Goal: Transaction & Acquisition: Purchase product/service

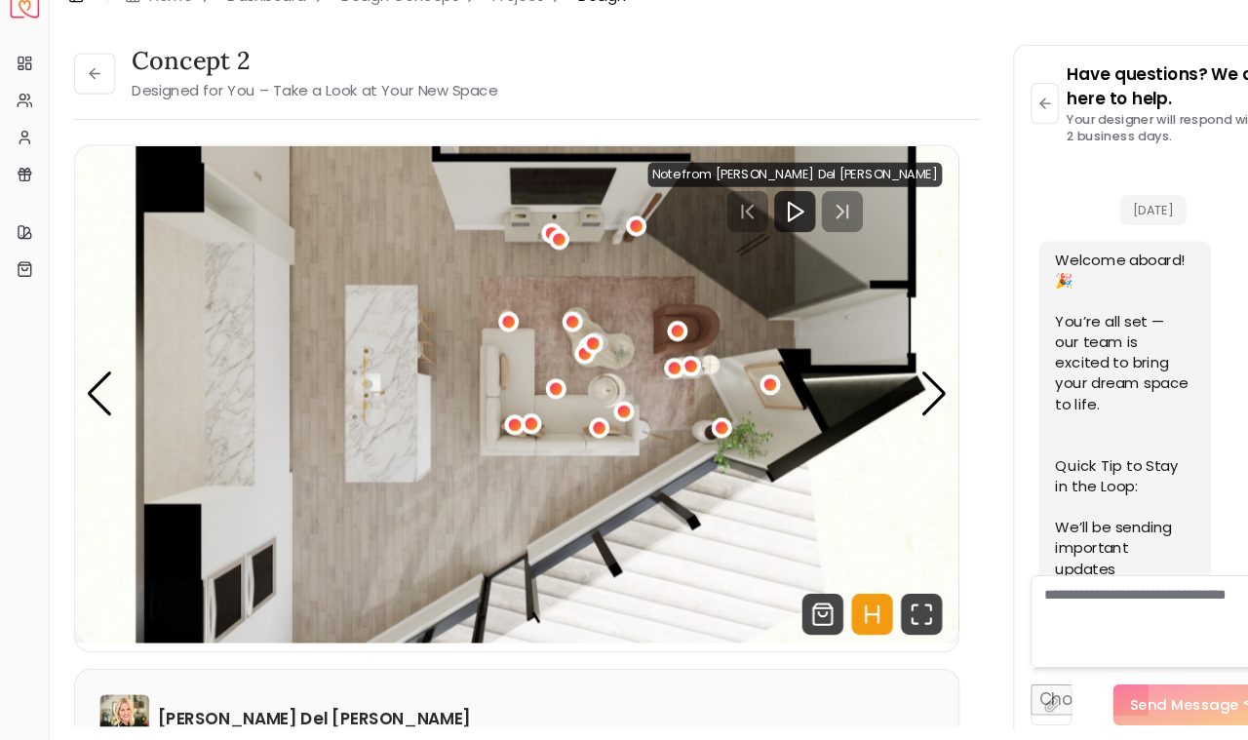
scroll to position [1289, 0]
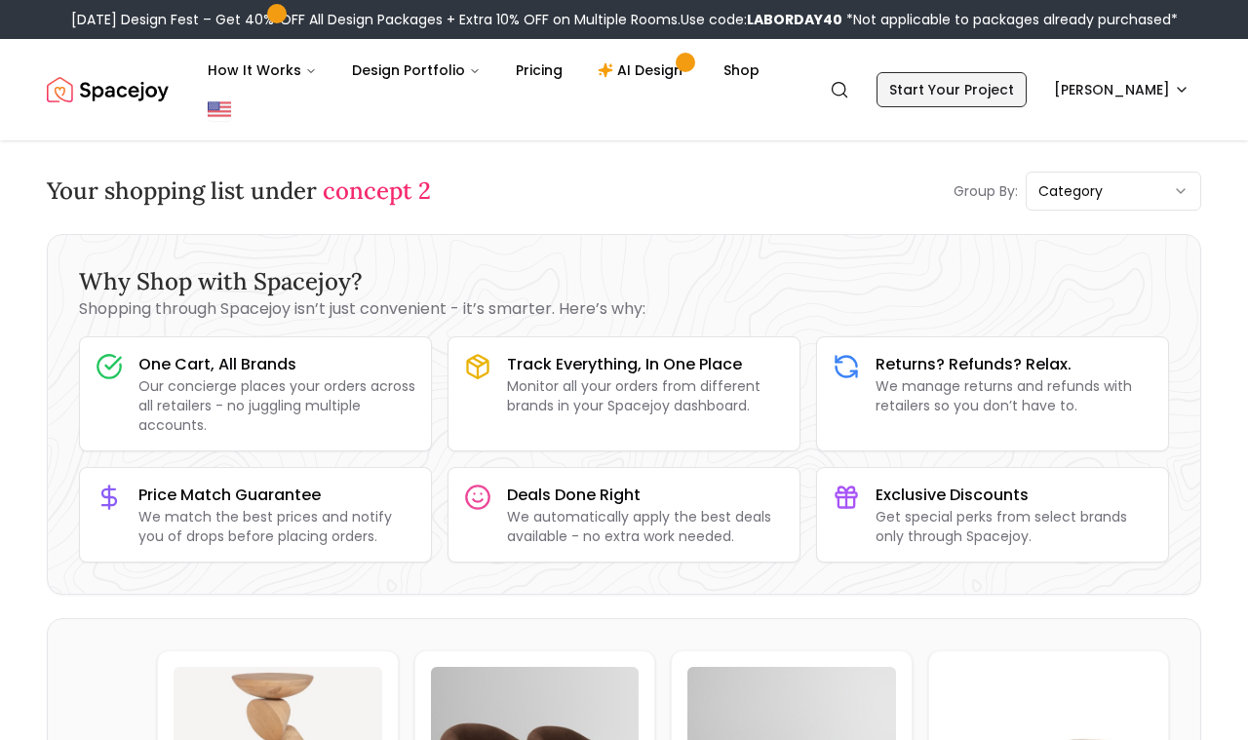
click at [988, 72] on link "Start Your Project" at bounding box center [952, 89] width 150 height 35
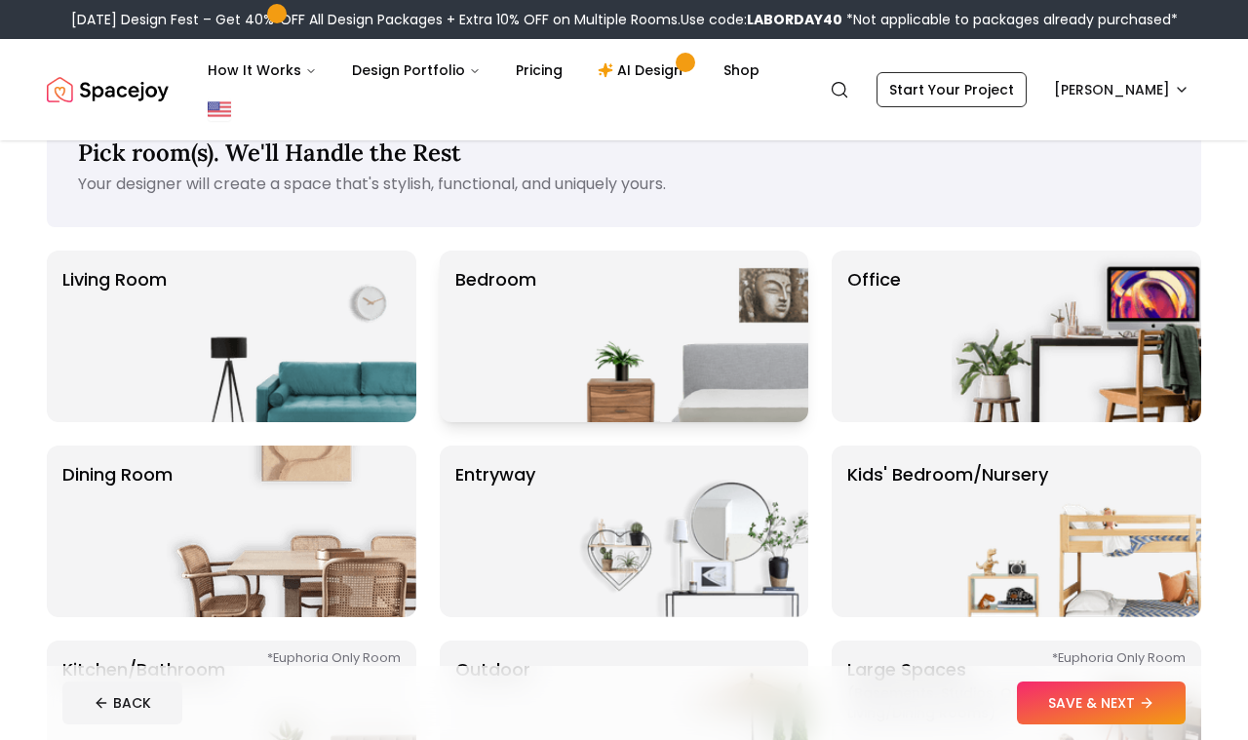
scroll to position [277, 0]
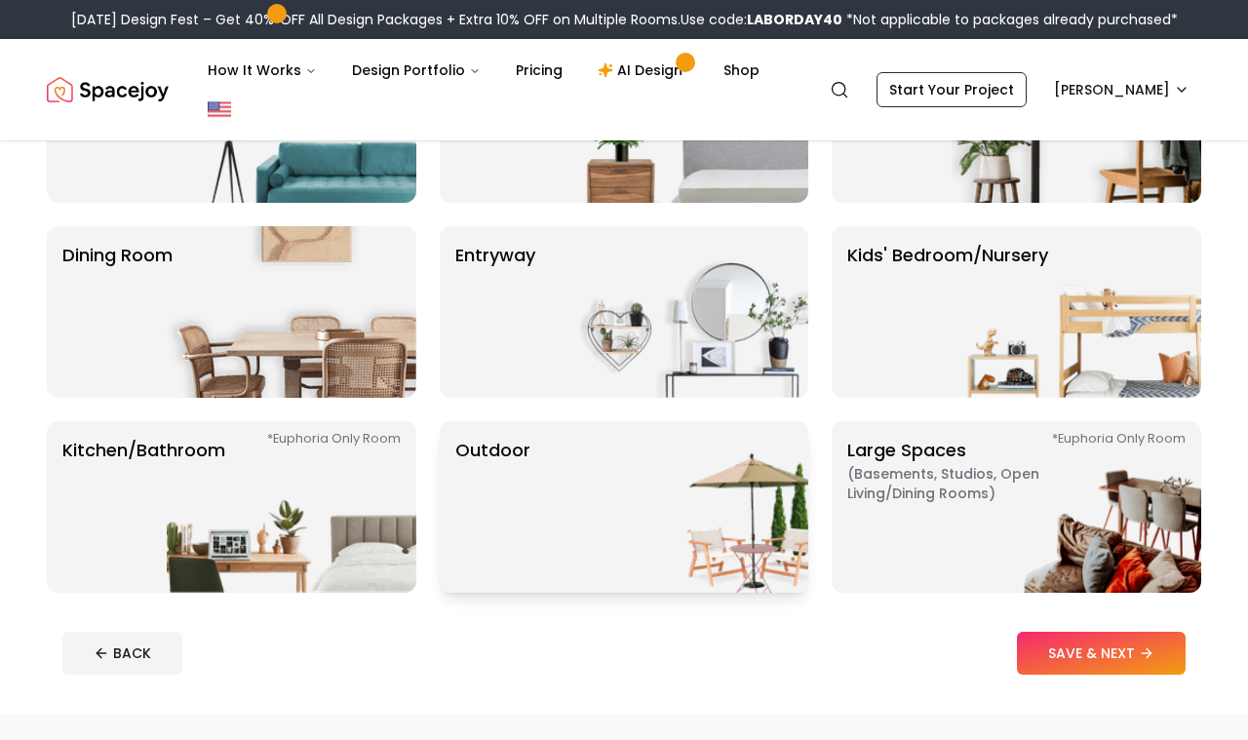
click at [703, 512] on img at bounding box center [684, 507] width 250 height 172
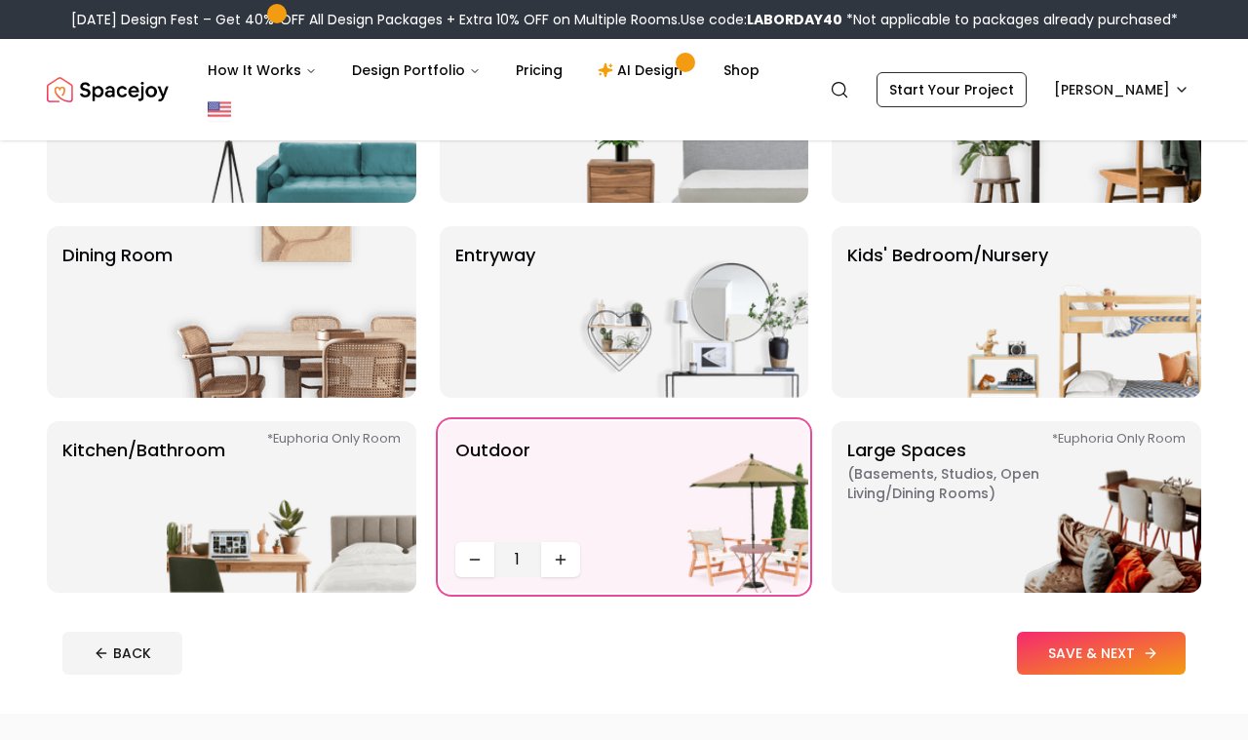
click at [1113, 632] on button "SAVE & NEXT" at bounding box center [1101, 653] width 169 height 43
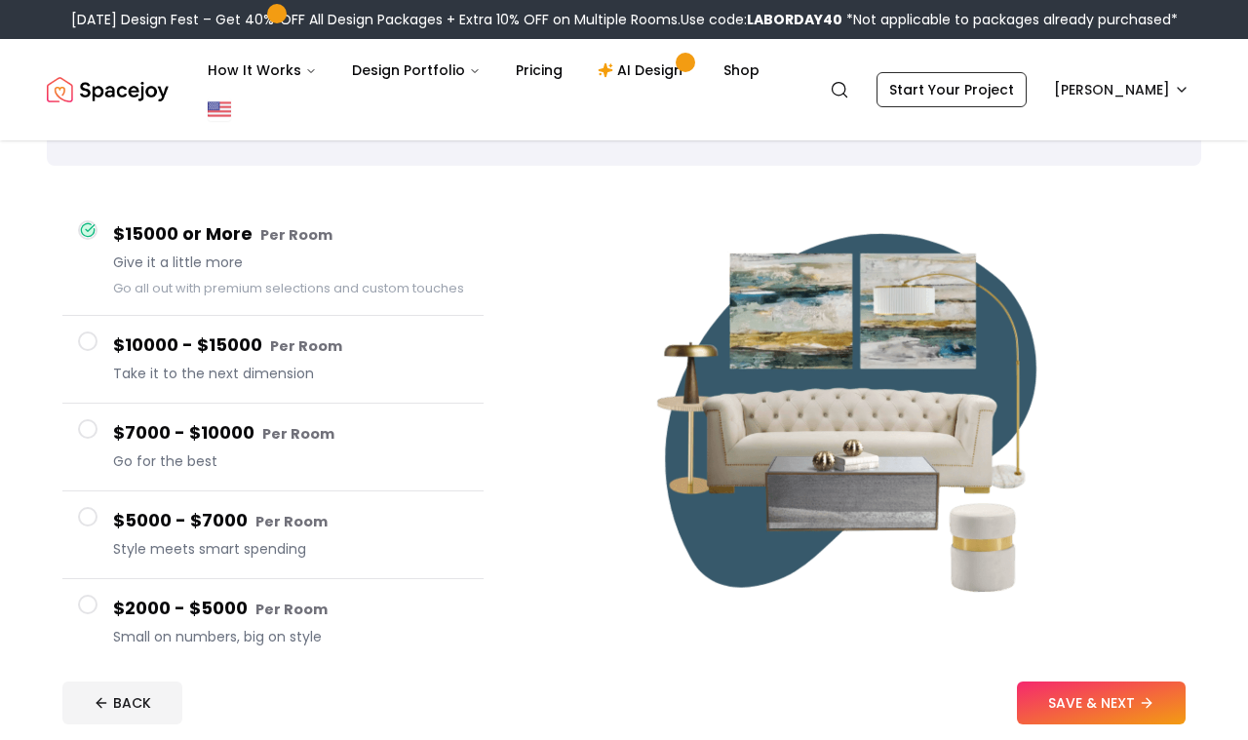
scroll to position [123, 0]
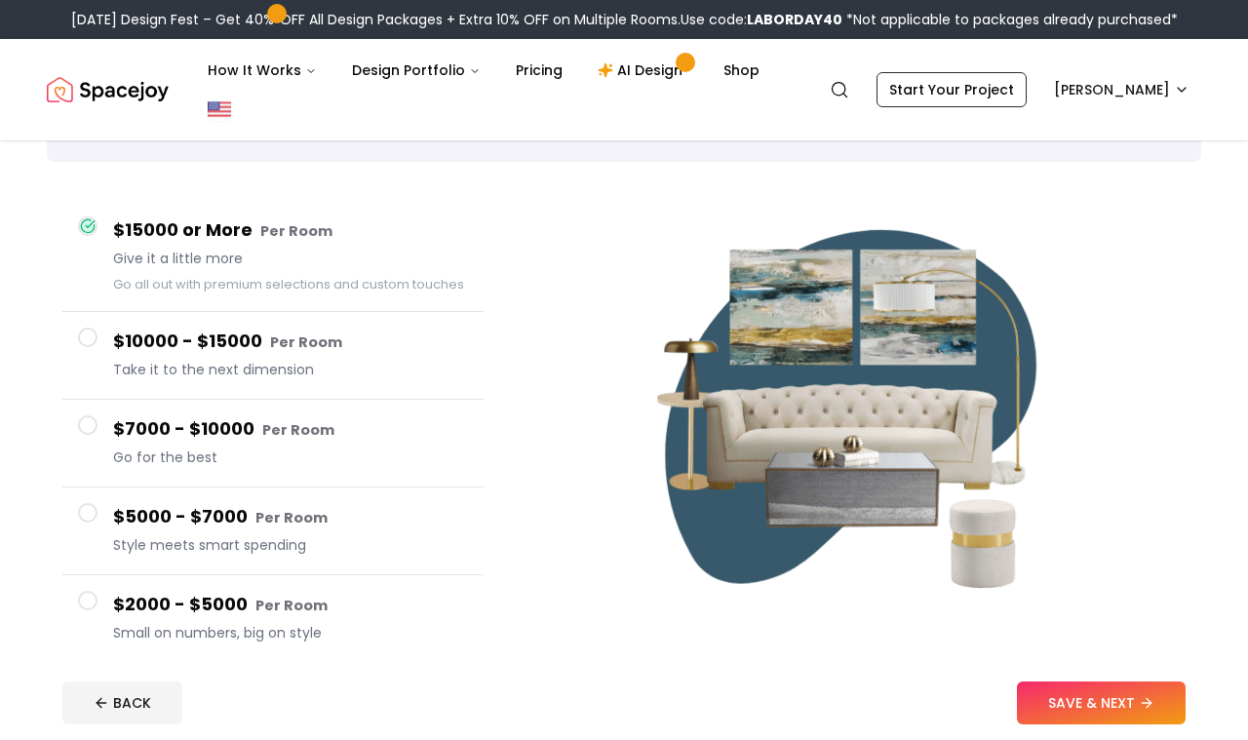
click at [85, 328] on span at bounding box center [88, 338] width 20 height 20
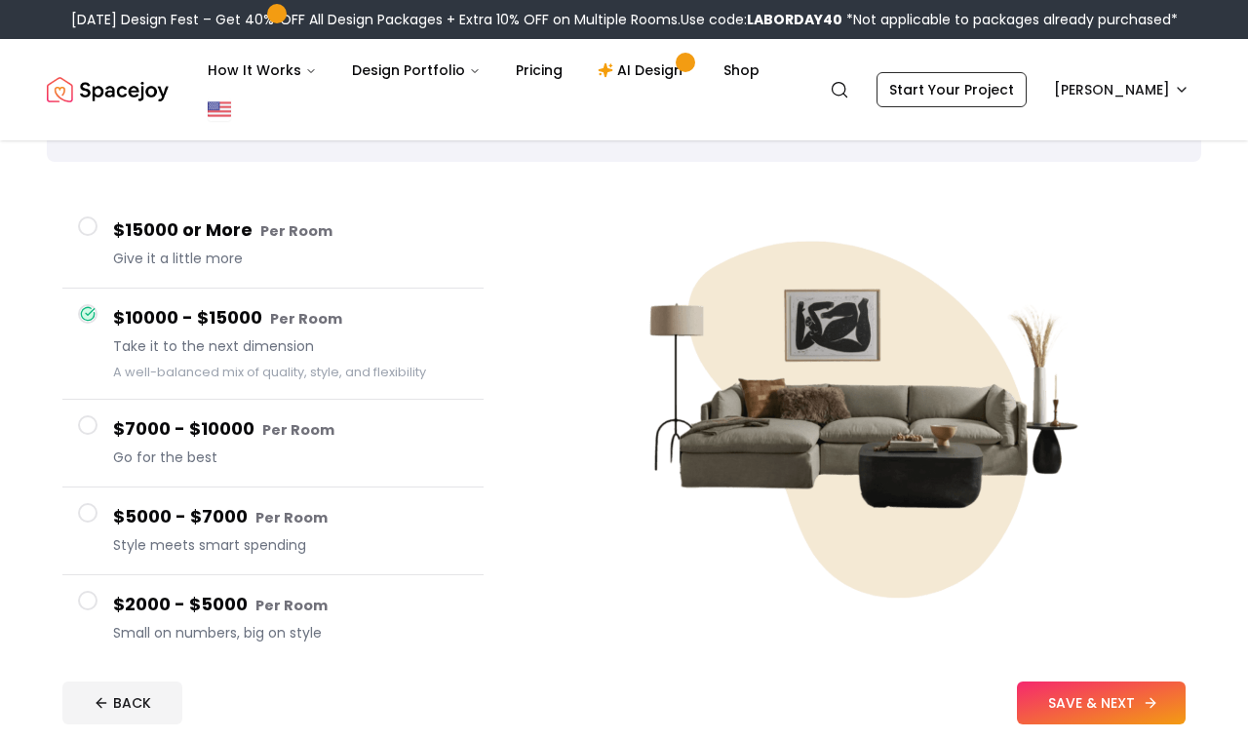
click at [1085, 703] on button "SAVE & NEXT" at bounding box center [1101, 703] width 169 height 43
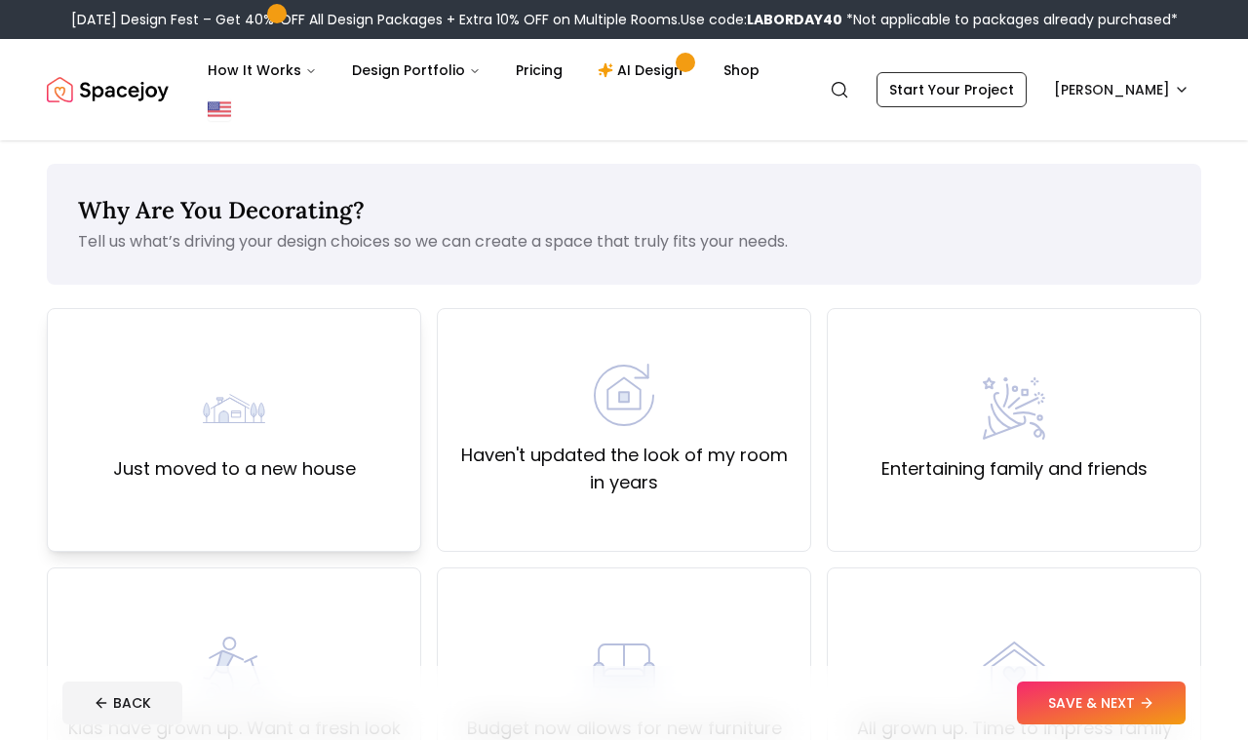
click at [259, 397] on img at bounding box center [234, 408] width 62 height 62
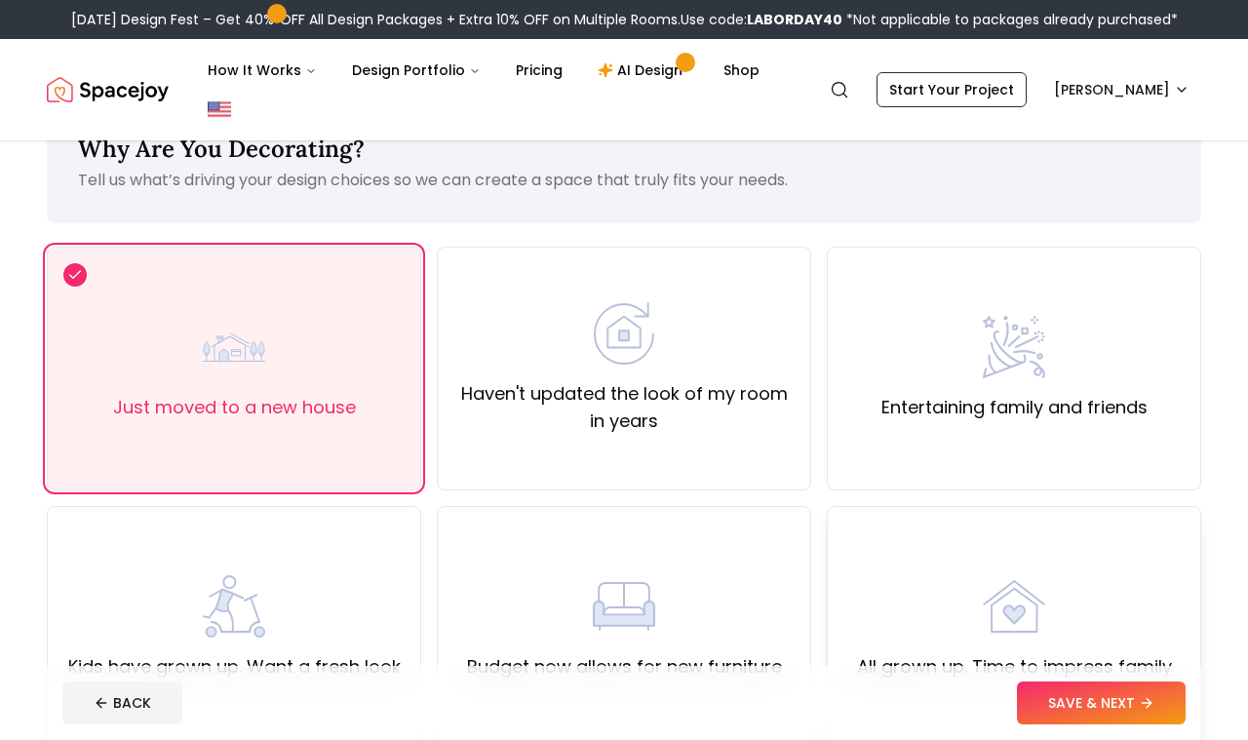
scroll to position [59, 0]
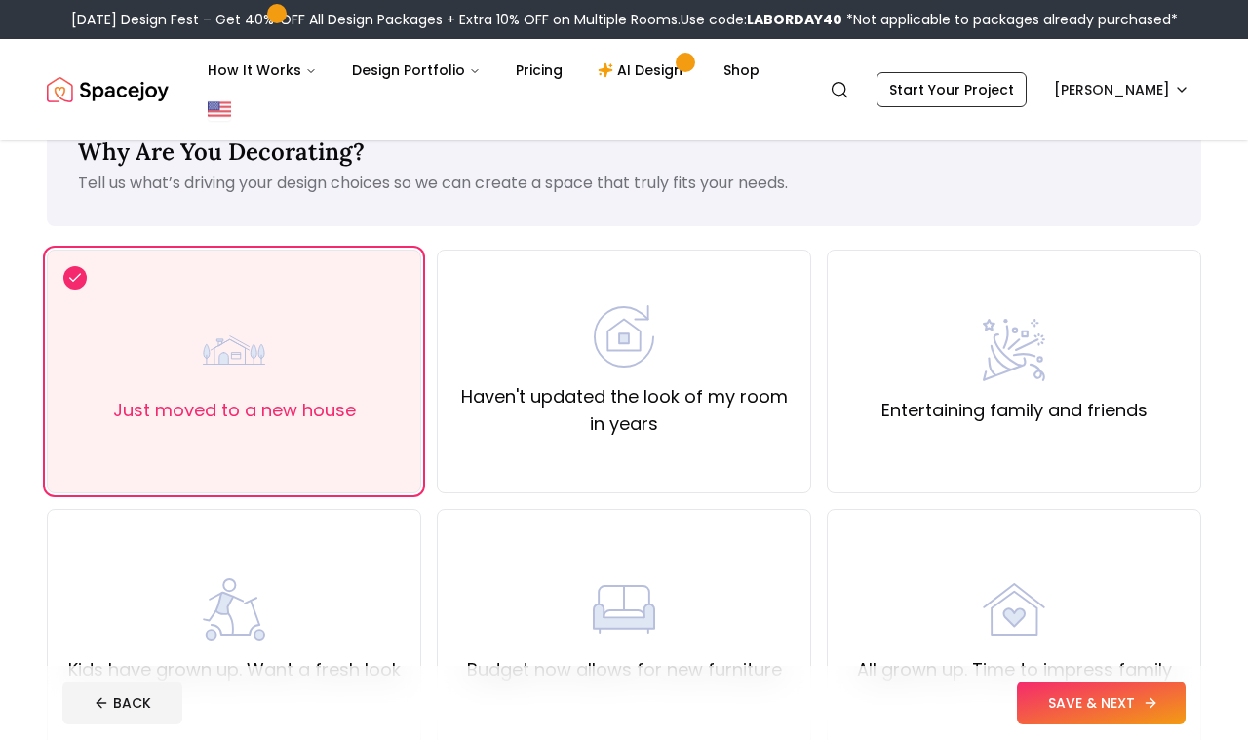
click at [1078, 714] on button "SAVE & NEXT" at bounding box center [1101, 703] width 169 height 43
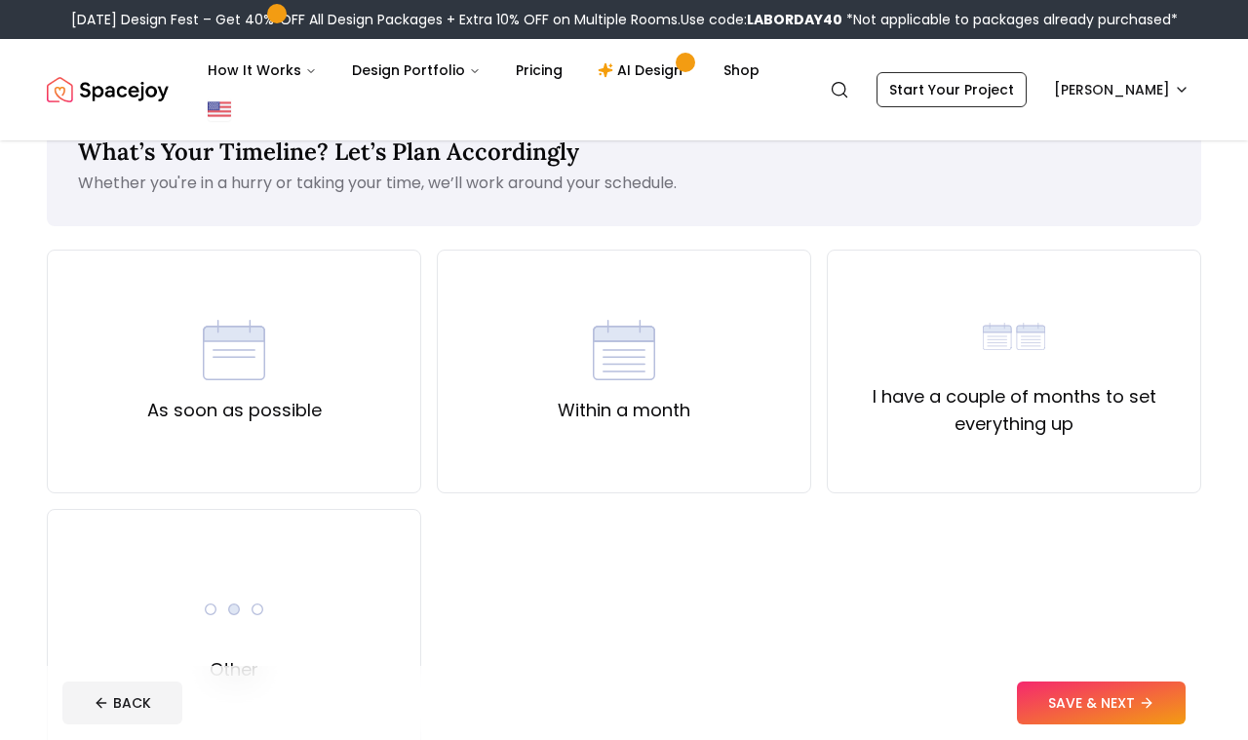
scroll to position [92, 0]
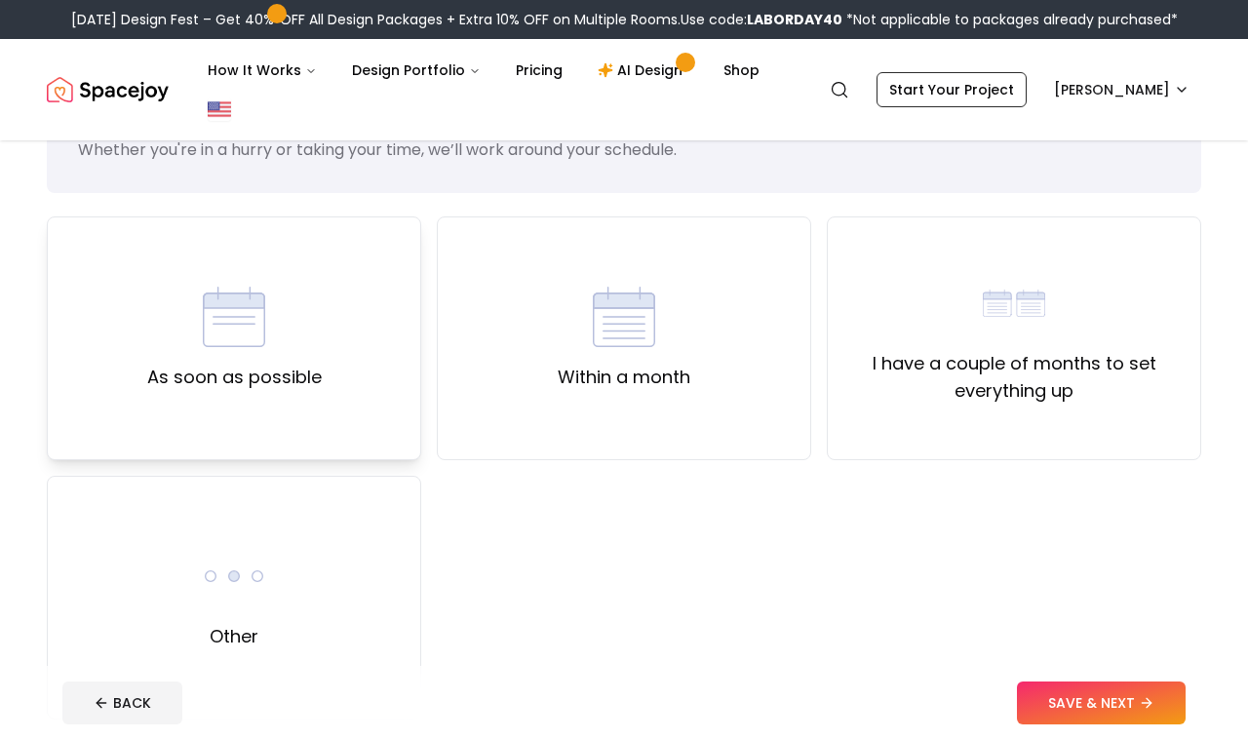
click at [242, 295] on img at bounding box center [234, 317] width 62 height 62
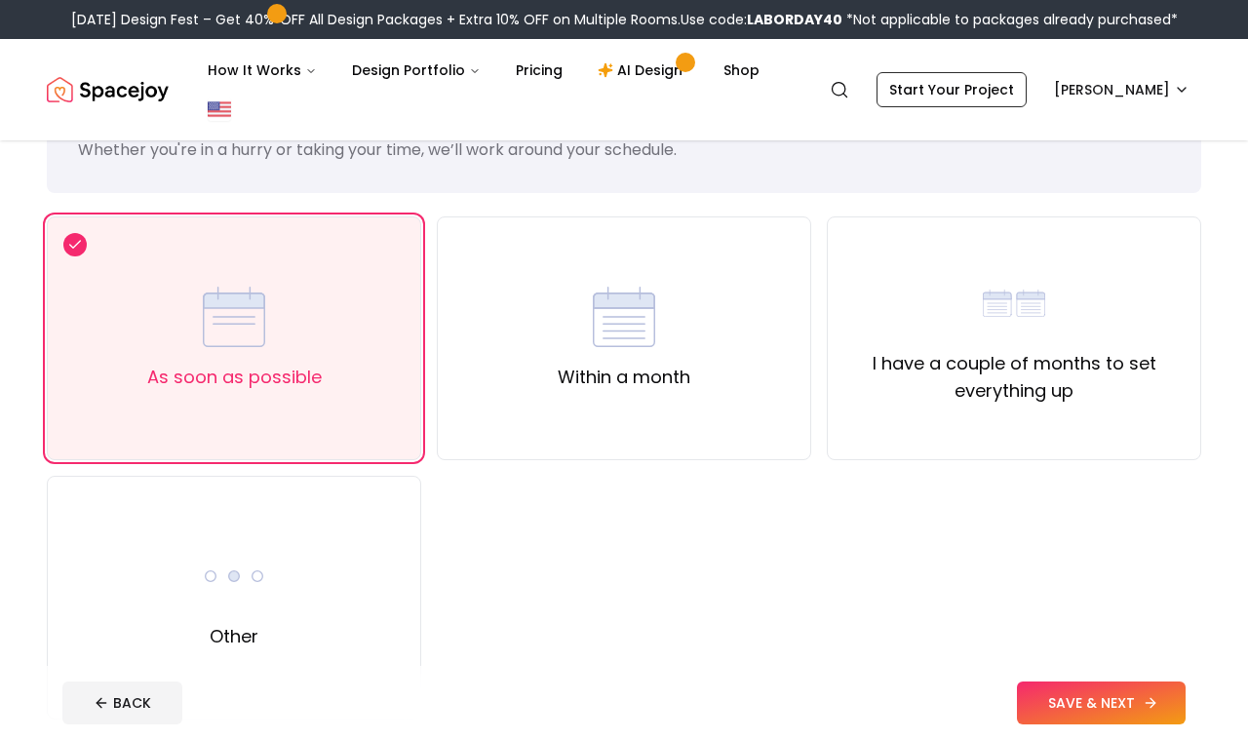
click at [1110, 702] on button "SAVE & NEXT" at bounding box center [1101, 703] width 169 height 43
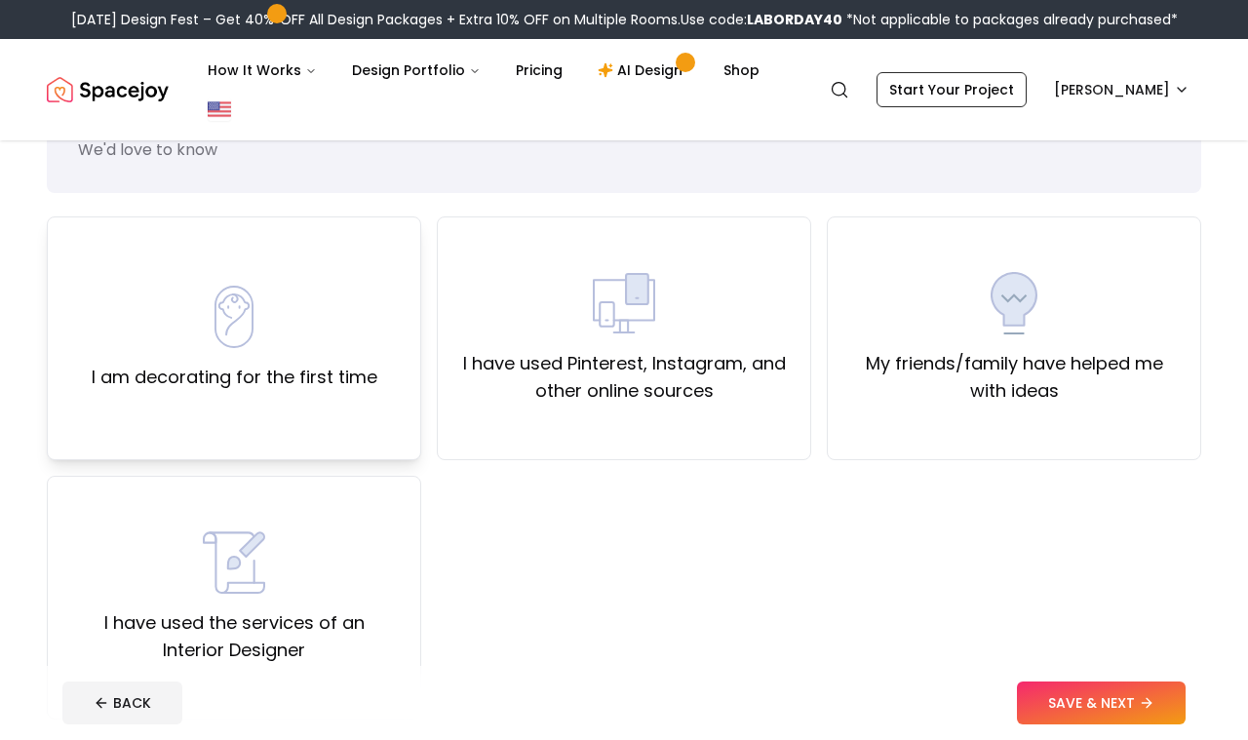
click at [317, 320] on div "I am decorating for the first time" at bounding box center [235, 338] width 286 height 105
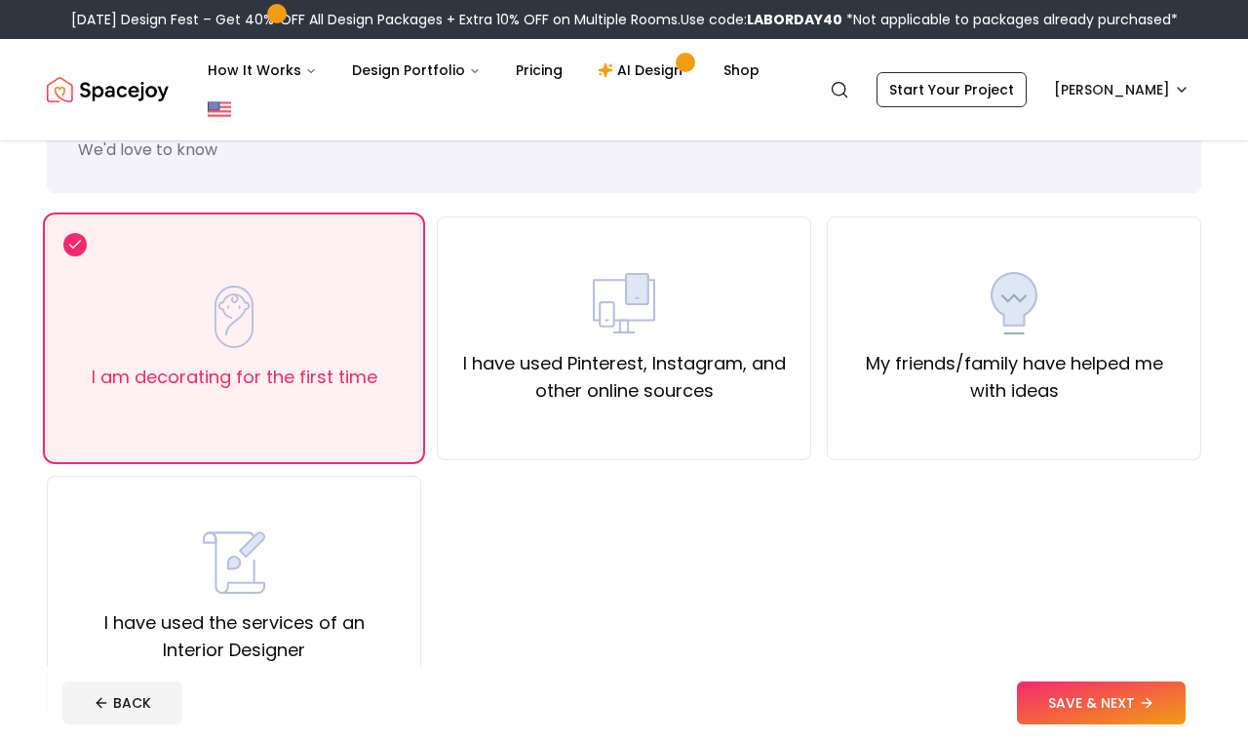
scroll to position [150, 0]
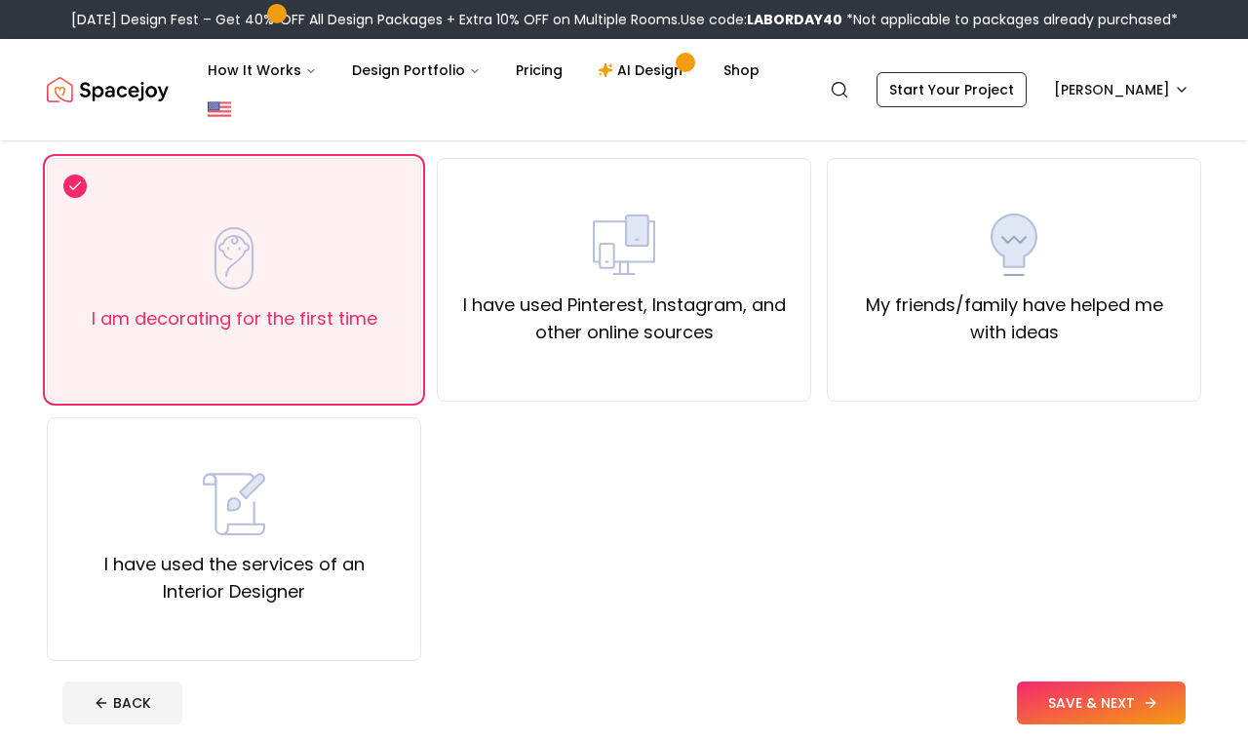
click at [1055, 682] on button "SAVE & NEXT" at bounding box center [1101, 703] width 169 height 43
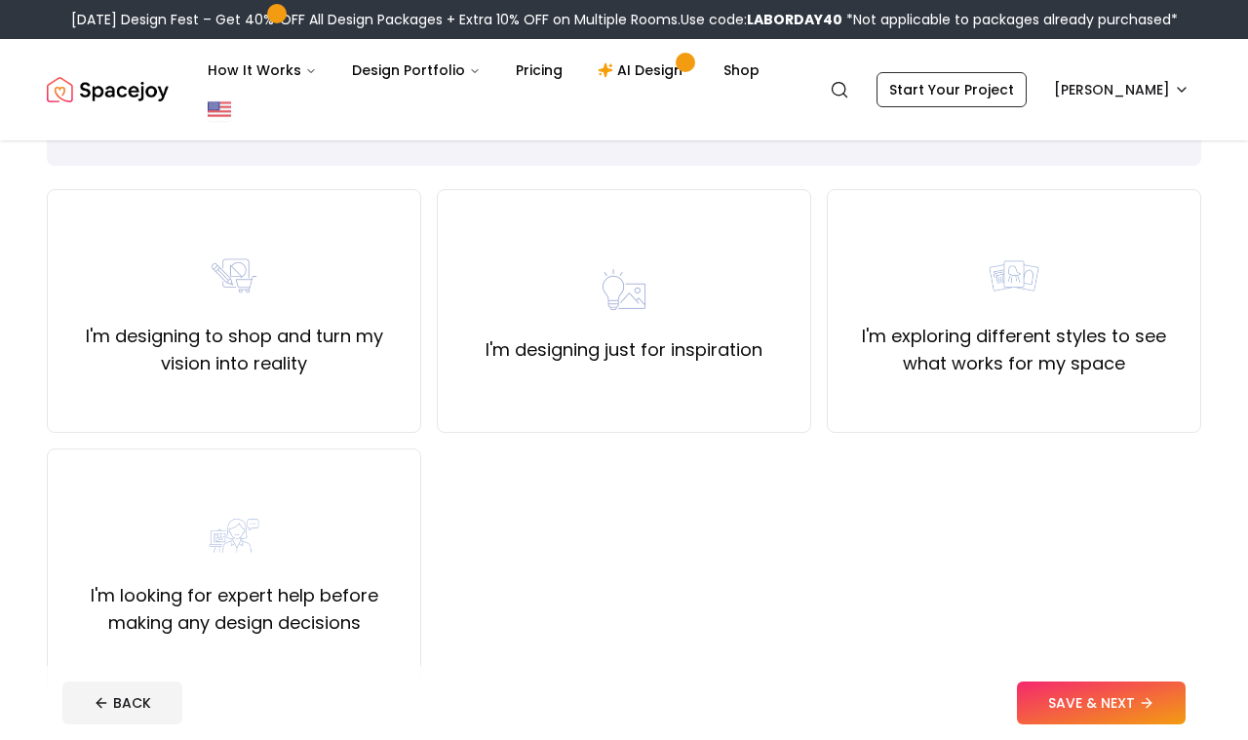
scroll to position [115, 0]
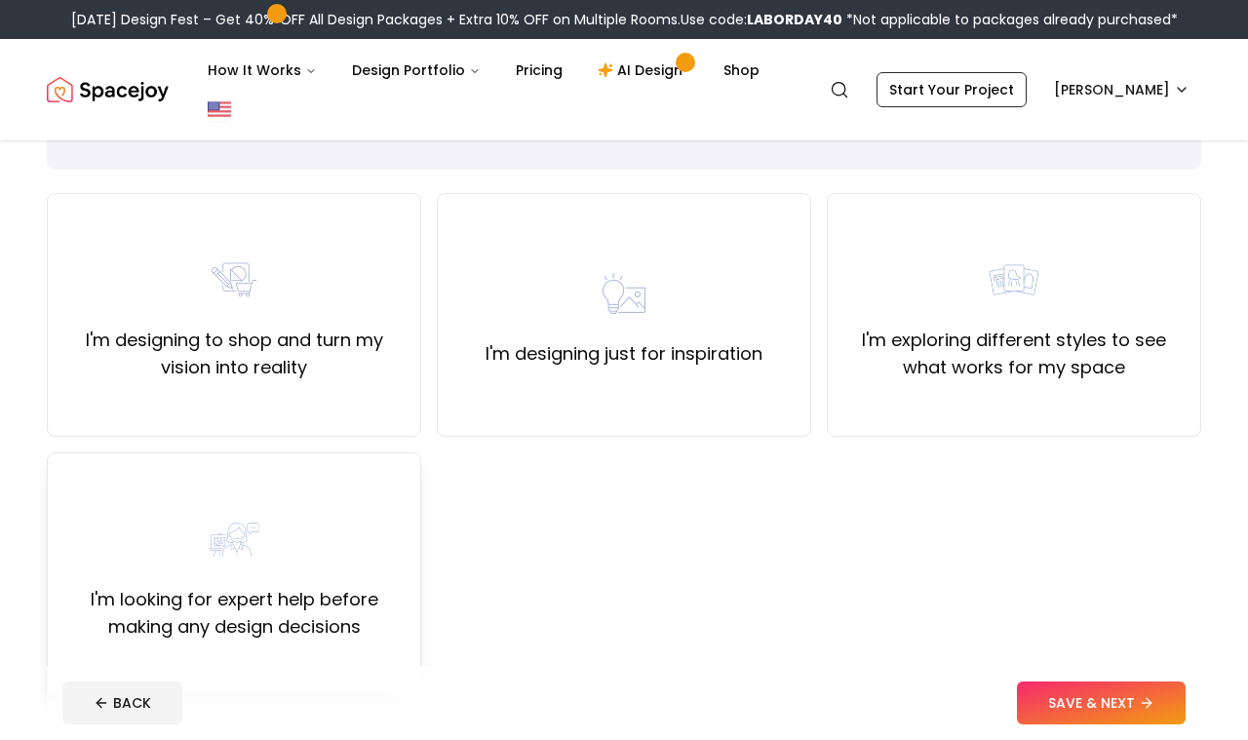
click at [228, 586] on label "I'm looking for expert help before making any design decisions" at bounding box center [233, 613] width 341 height 55
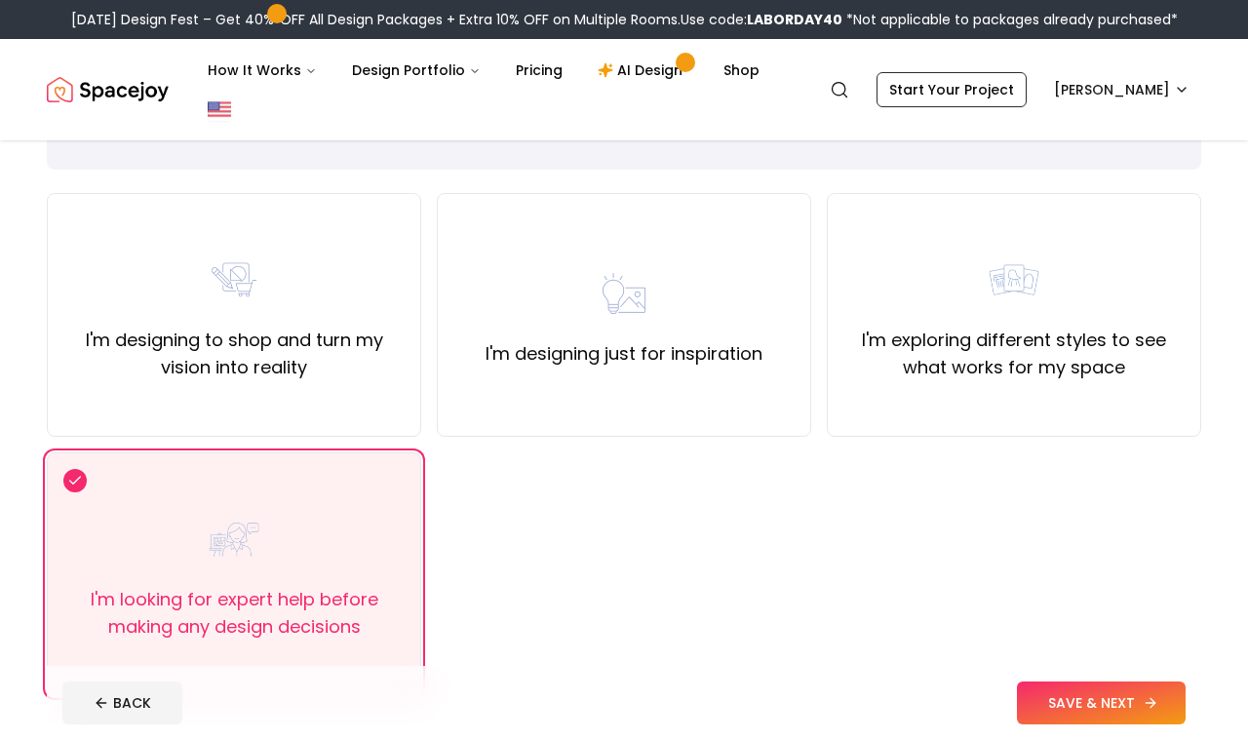
click at [1122, 690] on button "SAVE & NEXT" at bounding box center [1101, 703] width 169 height 43
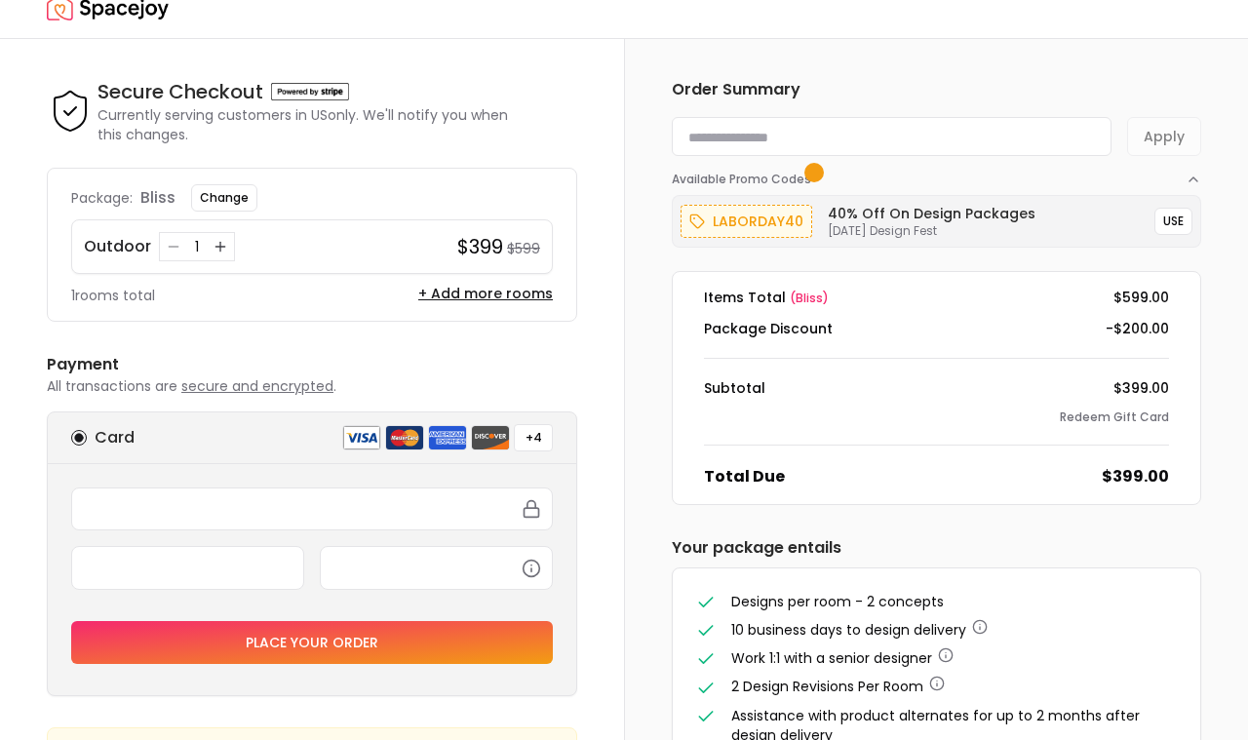
scroll to position [30, 0]
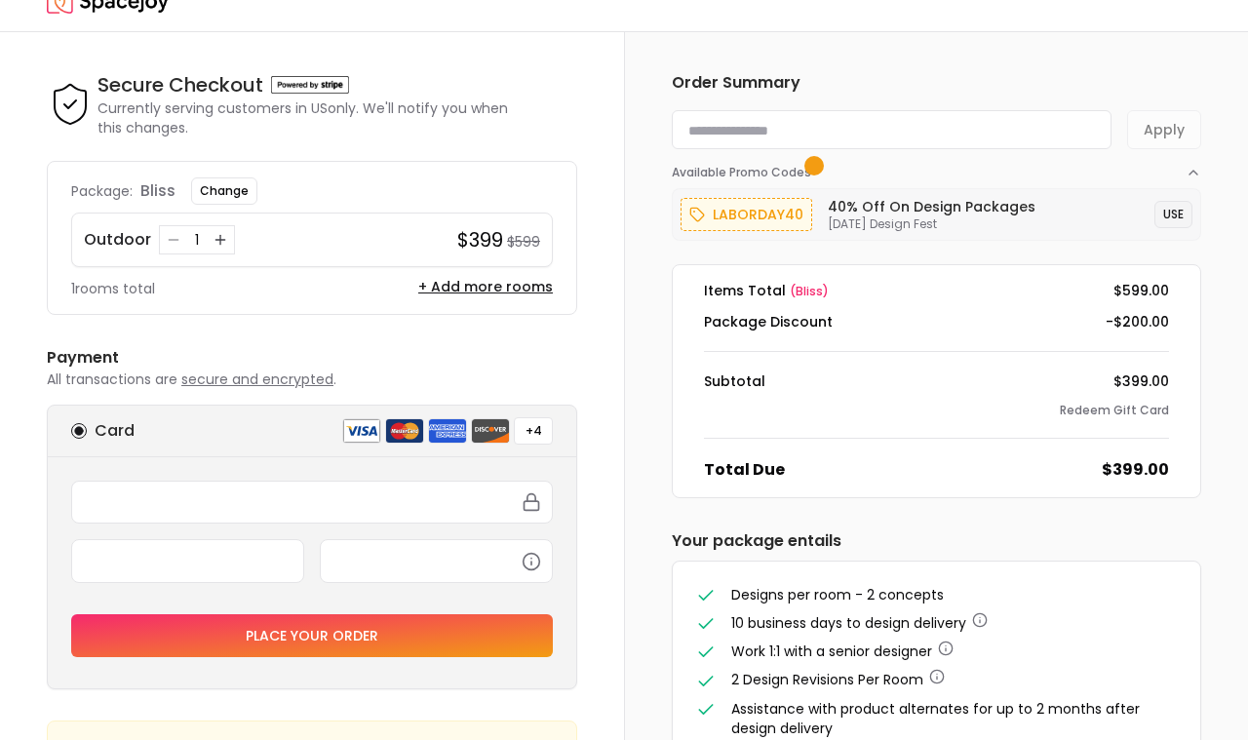
click at [1170, 216] on button "USE" at bounding box center [1174, 214] width 38 height 27
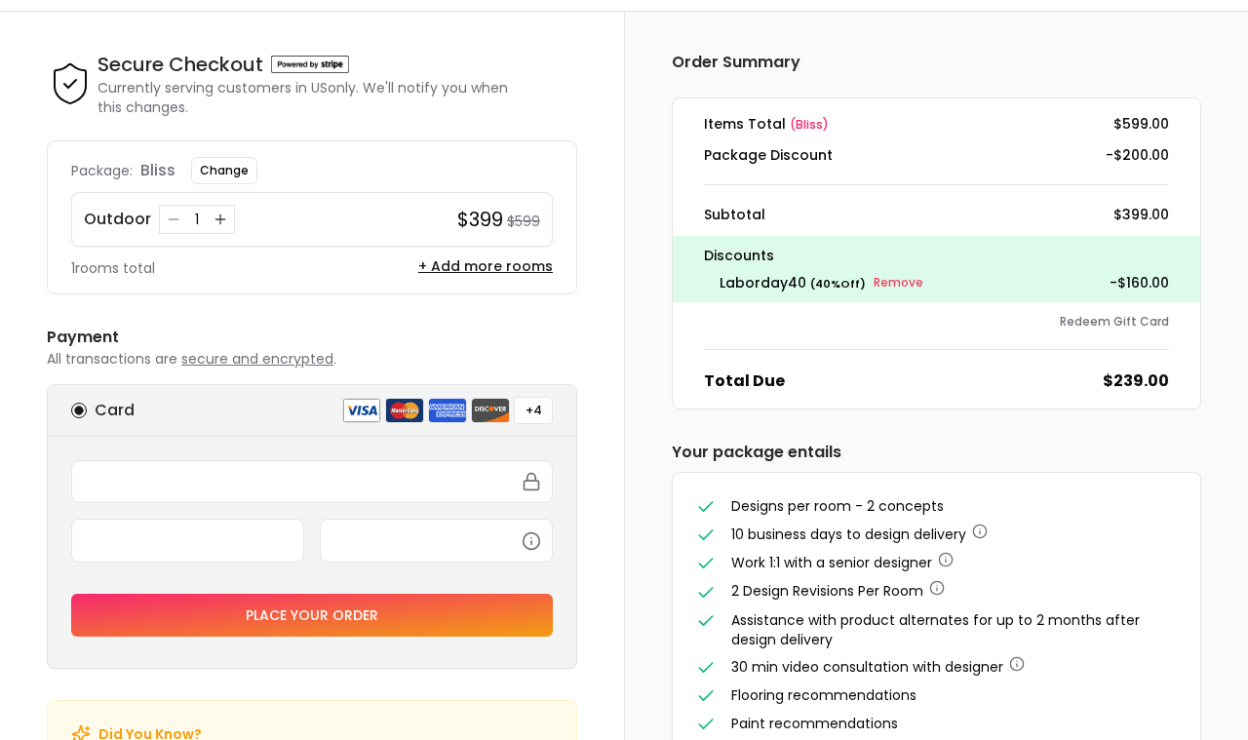
scroll to position [54, 0]
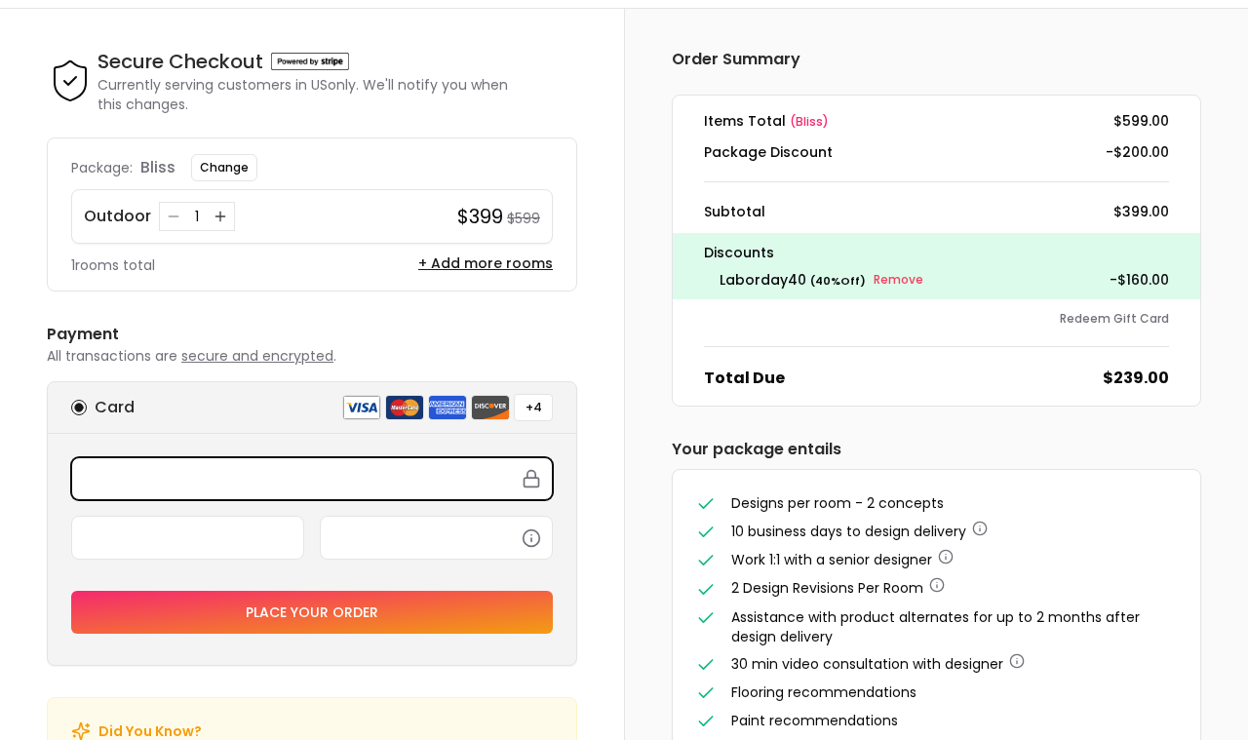
click at [200, 411] on div "Card +4" at bounding box center [312, 407] width 482 height 27
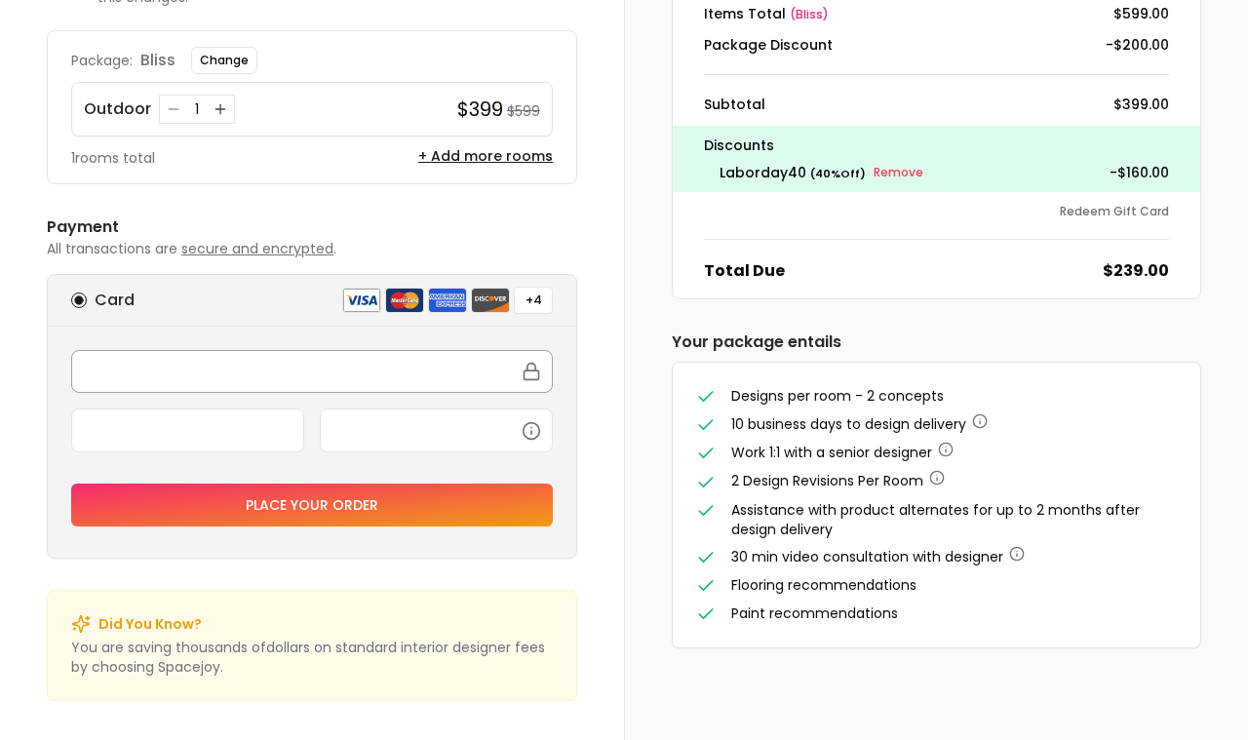
click at [197, 359] on div at bounding box center [312, 371] width 482 height 43
click at [373, 502] on button "Place your order" at bounding box center [312, 505] width 482 height 43
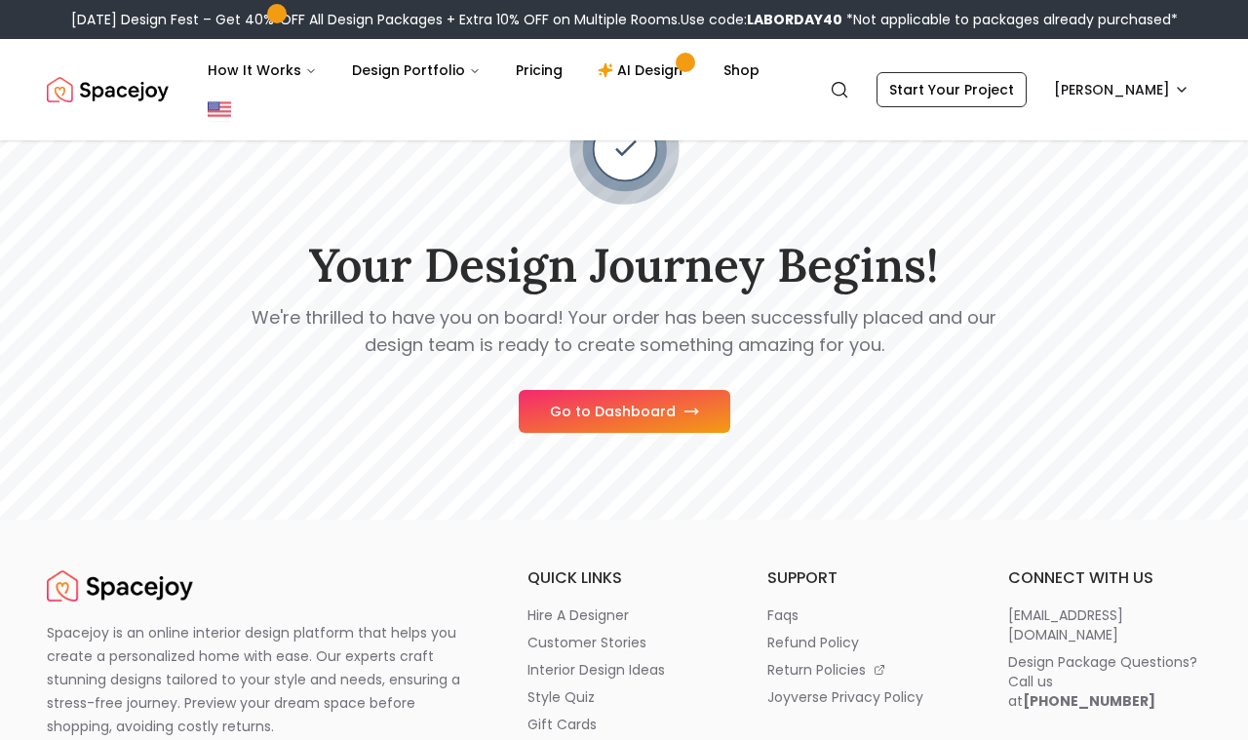
scroll to position [310, 0]
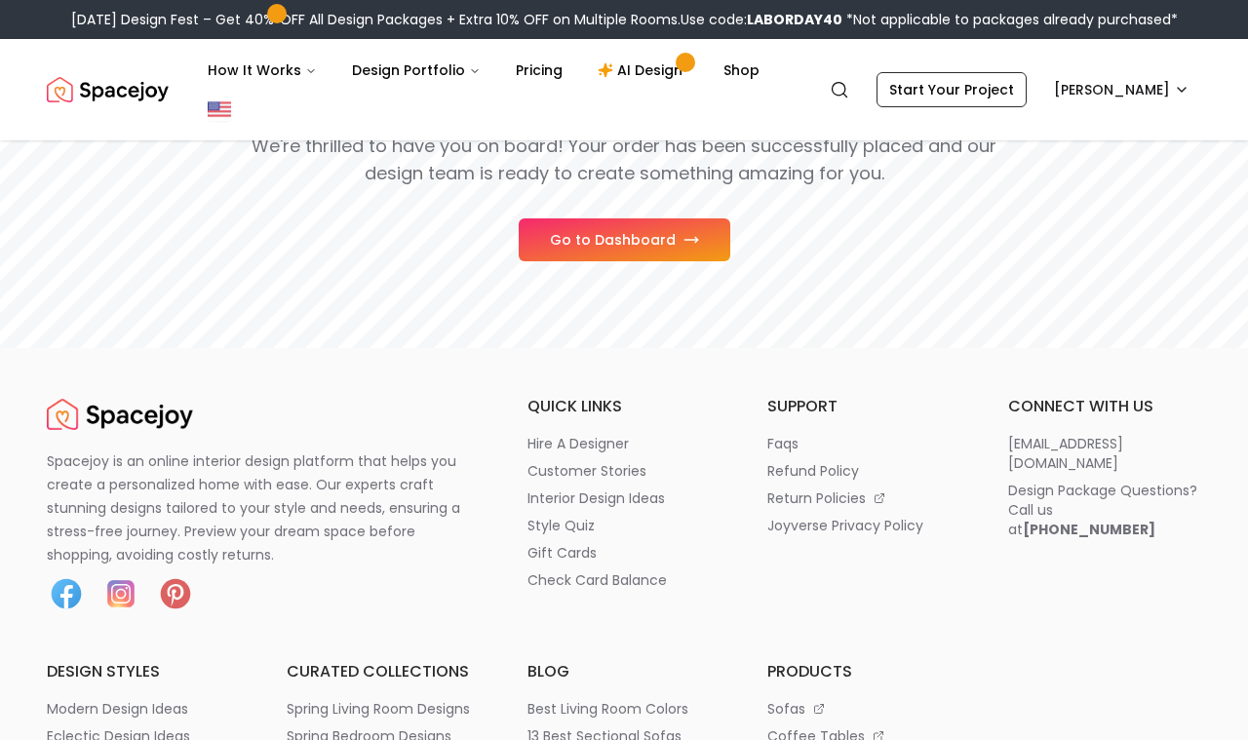
click at [645, 218] on button "Go to Dashboard" at bounding box center [625, 239] width 212 height 43
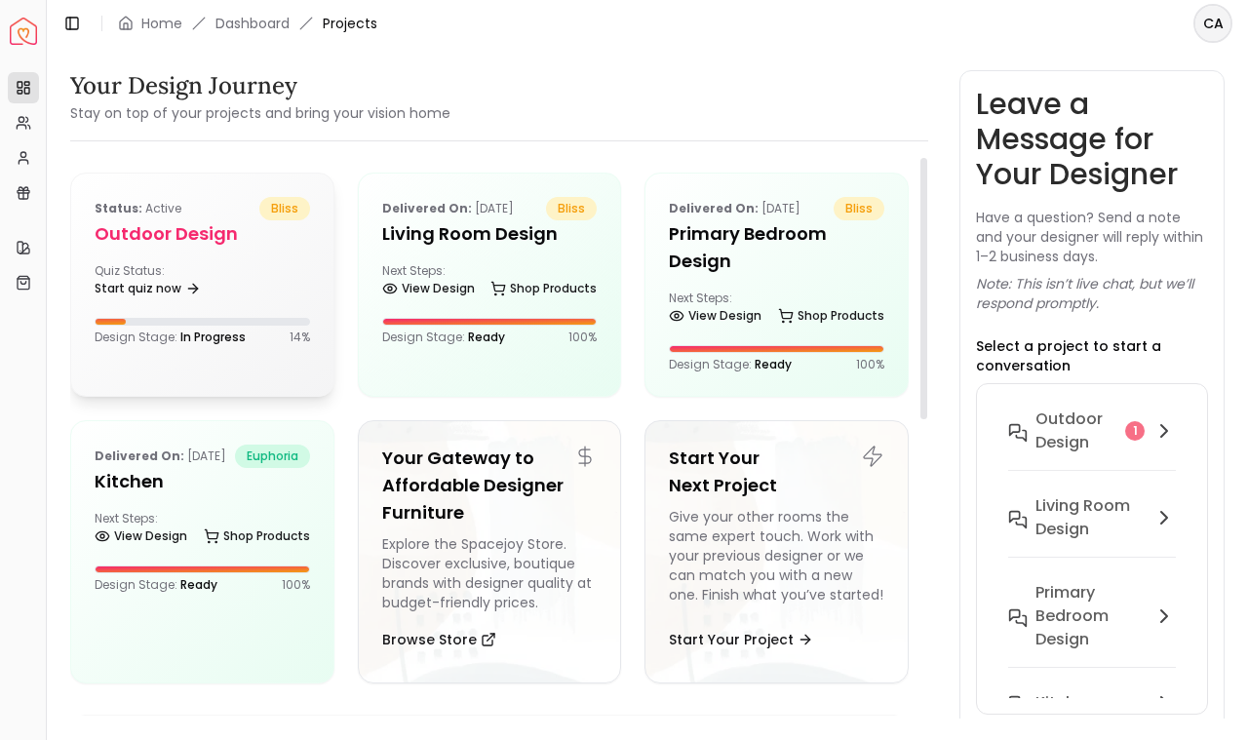
click at [188, 241] on h5 "Outdoor design" at bounding box center [203, 233] width 216 height 27
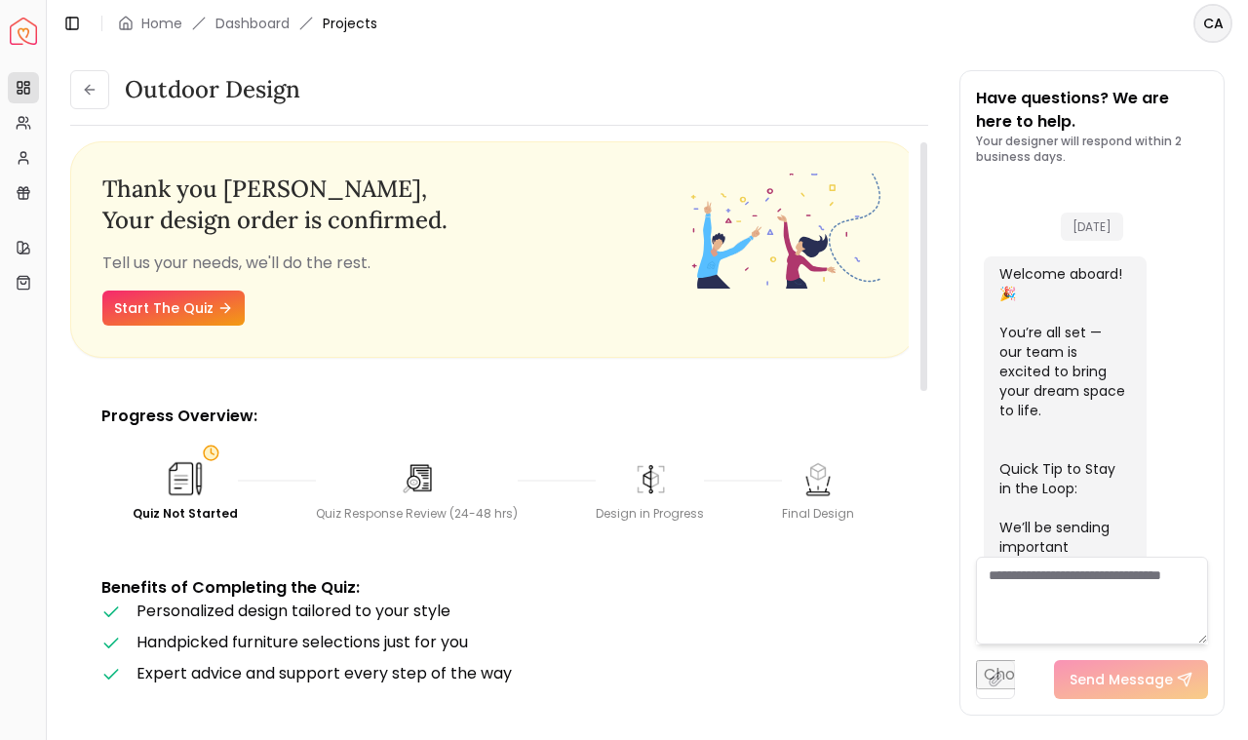
scroll to position [989, 0]
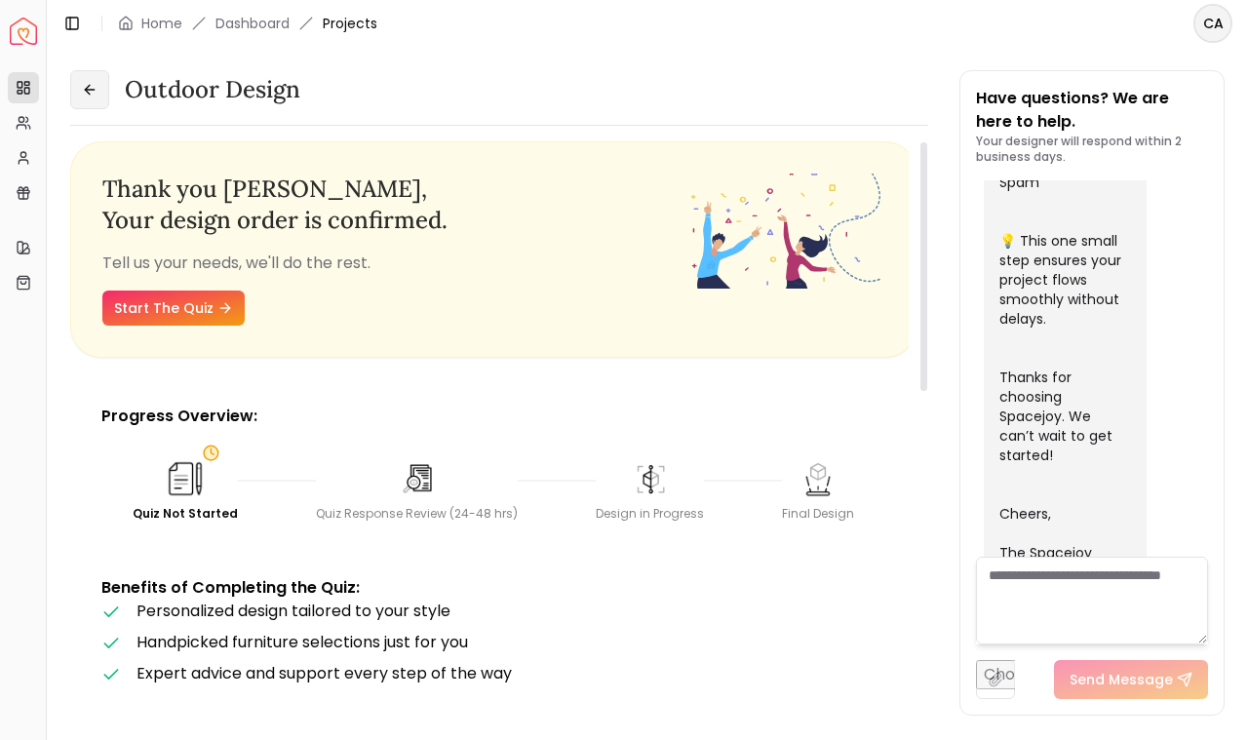
click at [76, 97] on button at bounding box center [89, 89] width 39 height 39
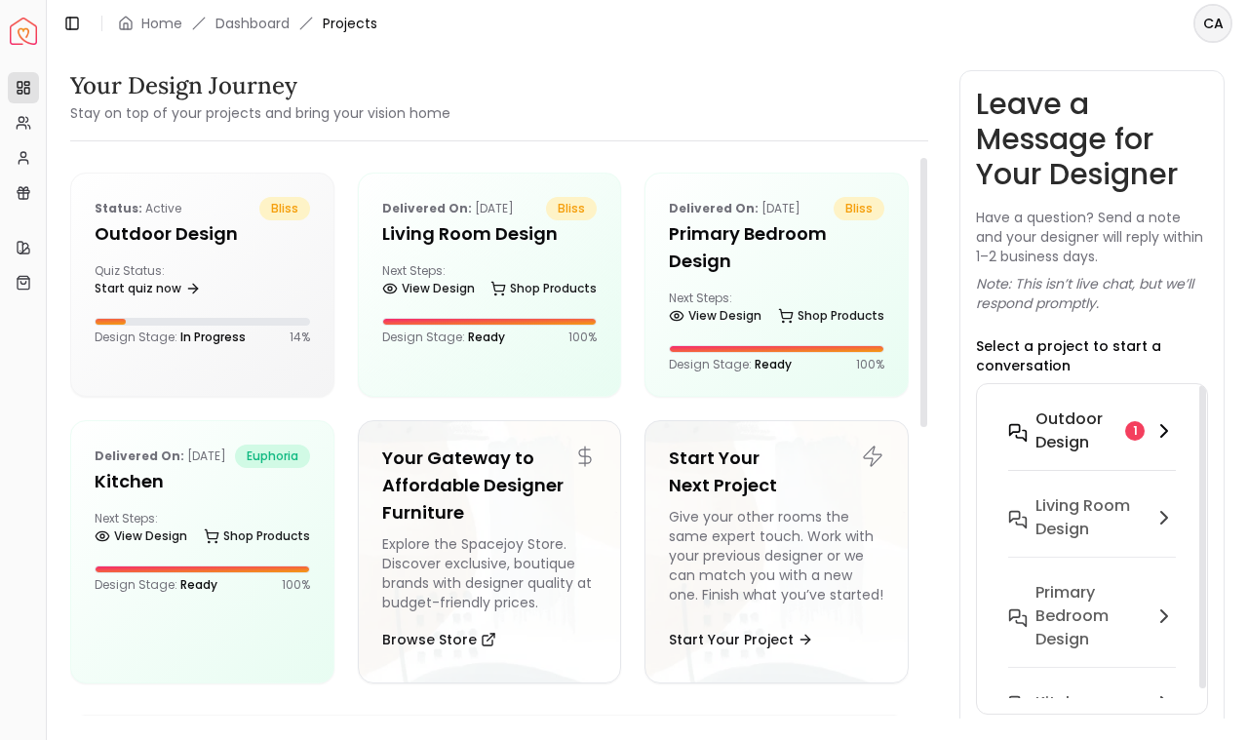
click at [1086, 413] on h6 "Outdoor design" at bounding box center [1077, 431] width 82 height 47
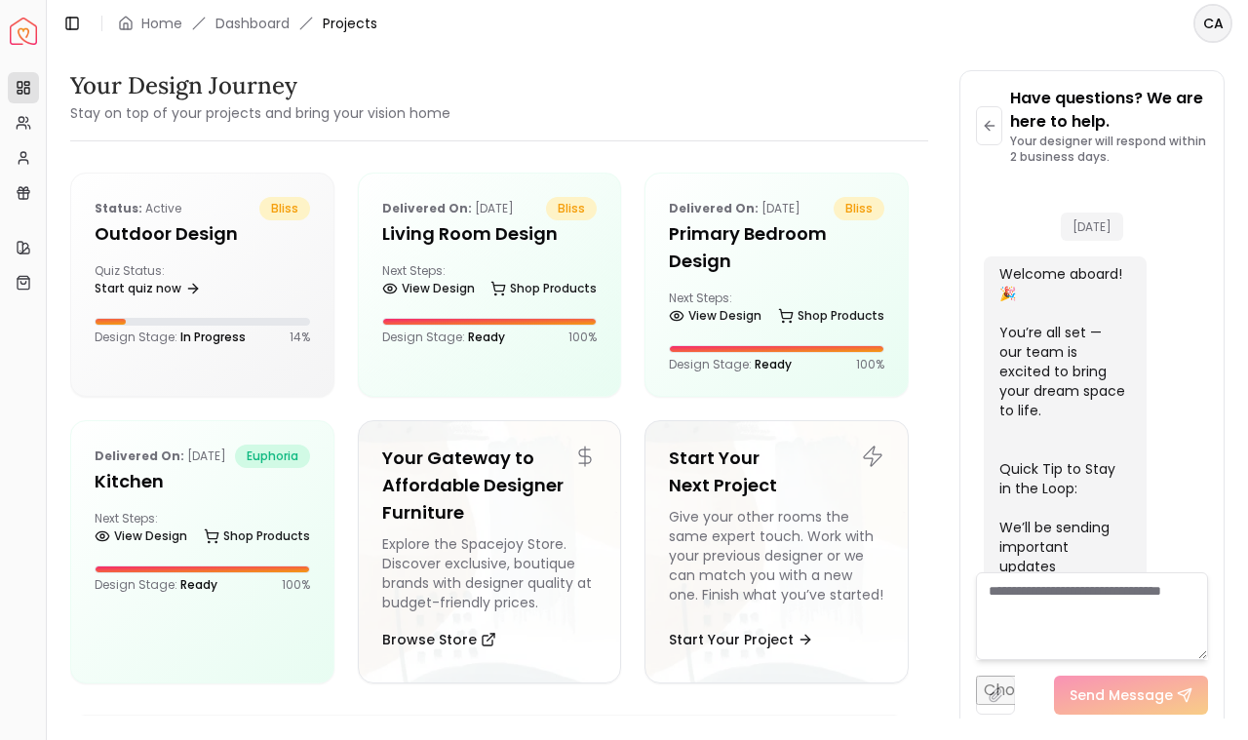
scroll to position [973, 0]
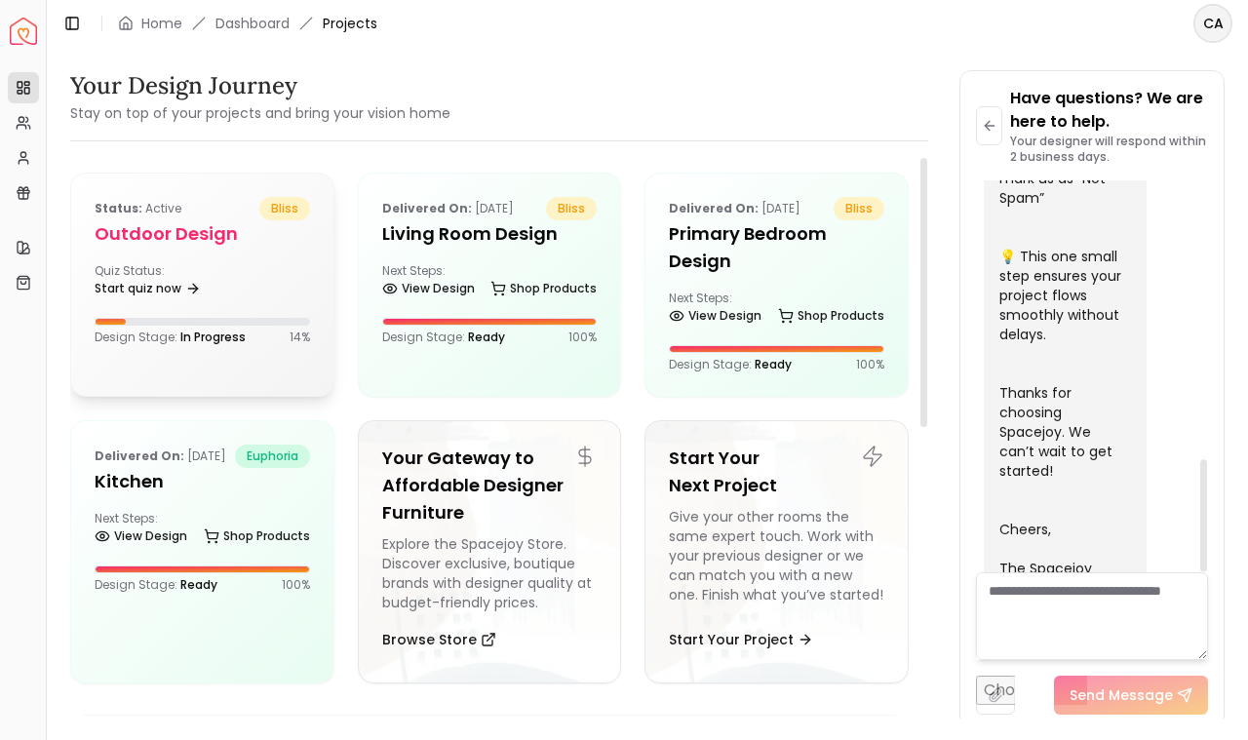
click at [212, 249] on div "Status: active bliss Outdoor design Quiz Status: Start quiz now Design Stage: I…" at bounding box center [202, 271] width 262 height 195
